Goal: Navigation & Orientation: Find specific page/section

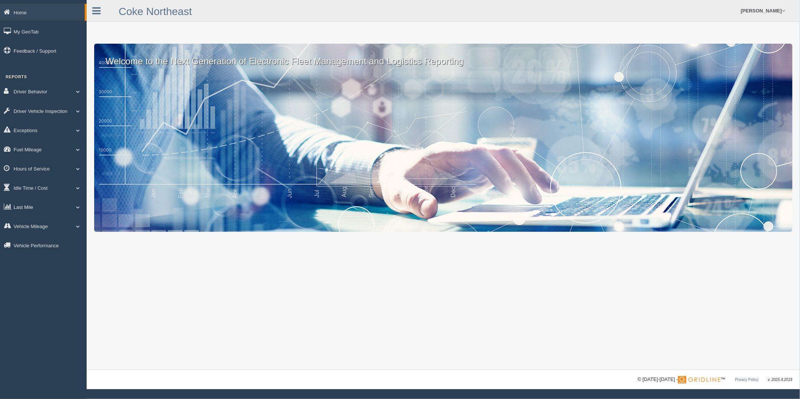
click at [32, 212] on link "Last Mile" at bounding box center [43, 207] width 87 height 17
click at [50, 245] on link "Zone Editor" at bounding box center [49, 238] width 71 height 14
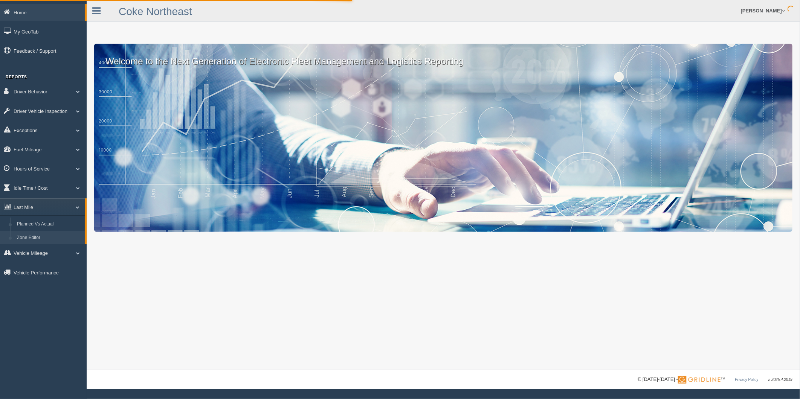
click at [45, 244] on link "Zone Editor" at bounding box center [49, 238] width 71 height 14
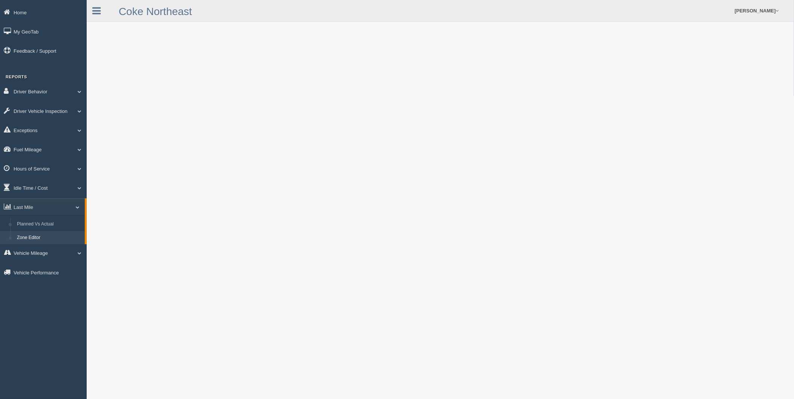
click at [33, 242] on link "Zone Editor" at bounding box center [49, 238] width 71 height 14
click at [43, 229] on link "Planned Vs Actual" at bounding box center [49, 225] width 71 height 14
click at [19, 241] on link "Zone Editor" at bounding box center [49, 238] width 71 height 14
